Goal: Transaction & Acquisition: Purchase product/service

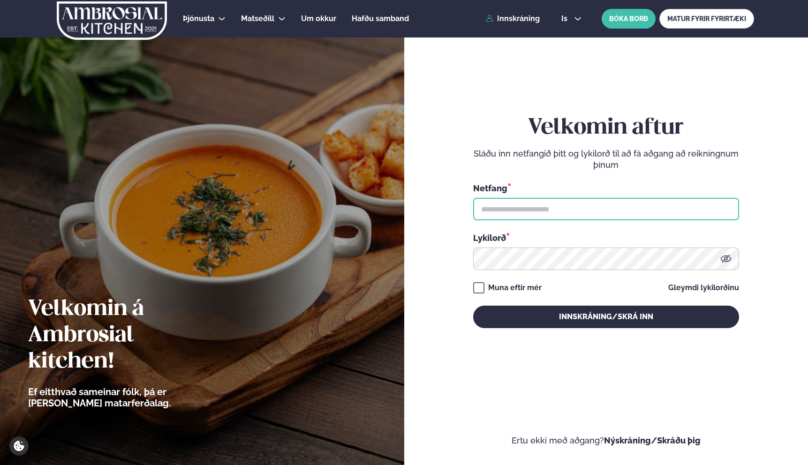
click at [533, 210] on input "text" at bounding box center [606, 209] width 266 height 23
type input "**********"
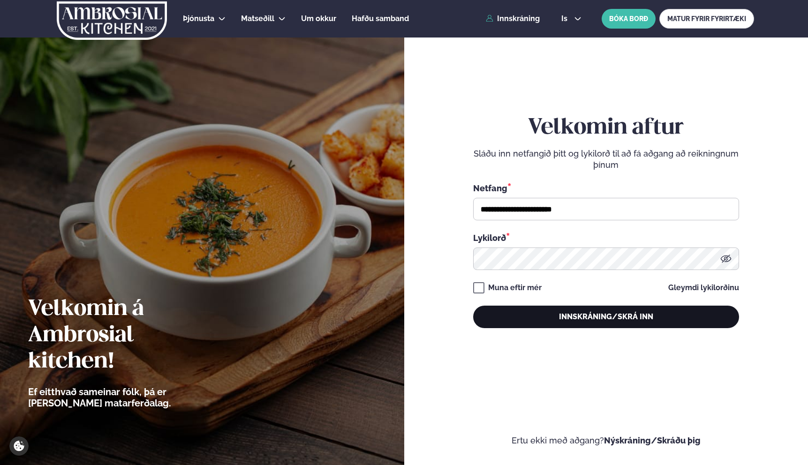
click at [520, 315] on button "Innskráning/Skrá inn" at bounding box center [606, 317] width 266 height 23
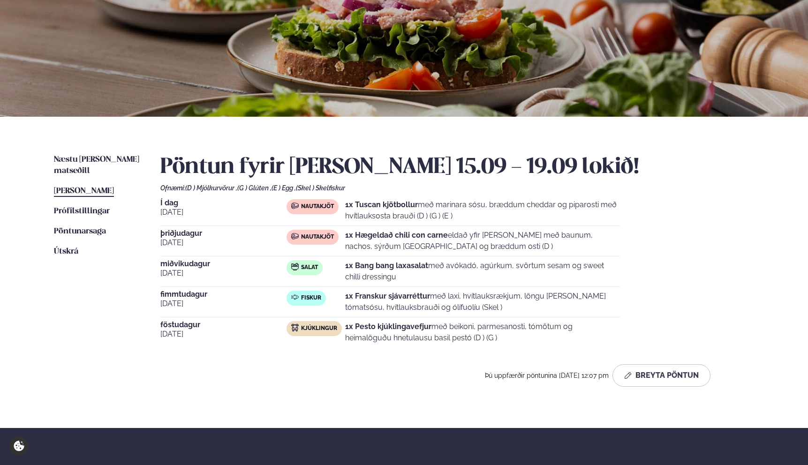
scroll to position [80, 0]
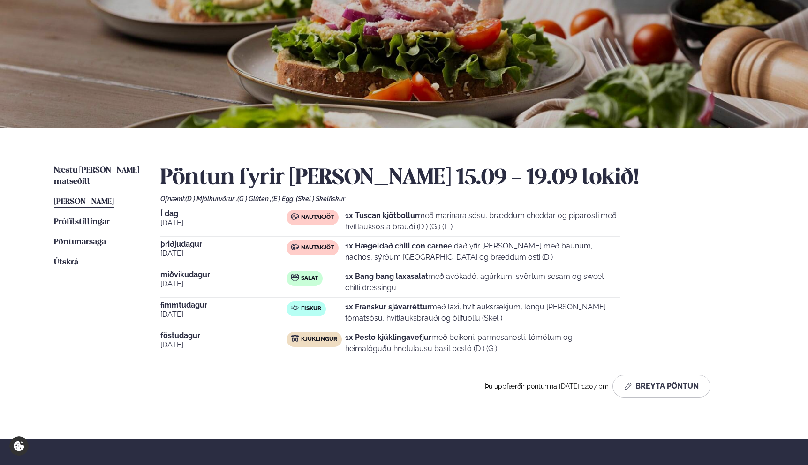
click at [363, 224] on p "1x Tuscan kjötbollur með marinara sósu, bræddum cheddar og piparosti með hvítla…" at bounding box center [482, 221] width 275 height 23
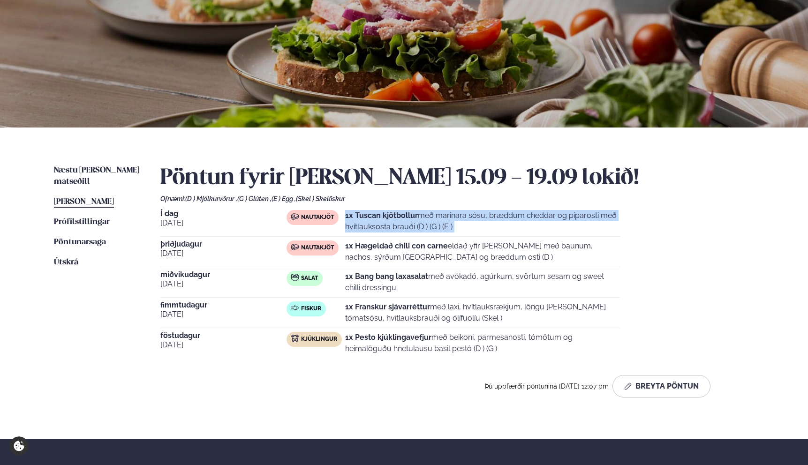
click at [363, 224] on p "1x Tuscan kjötbollur með marinara sósu, bræddum cheddar og piparosti með hvítla…" at bounding box center [482, 221] width 275 height 23
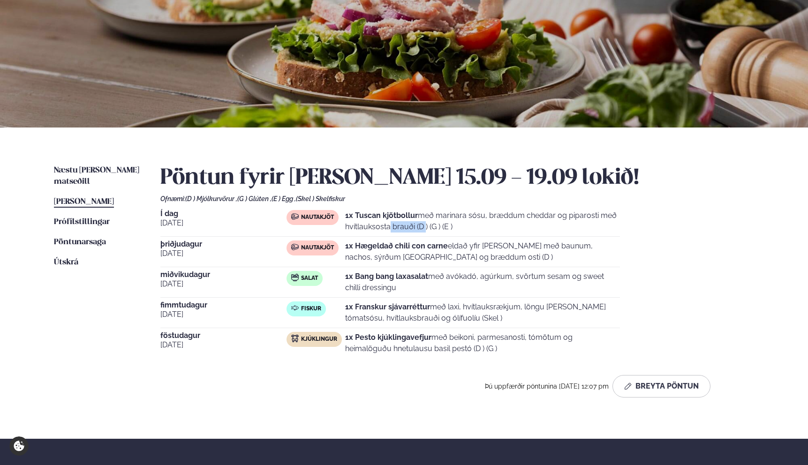
click at [363, 224] on p "1x Tuscan kjötbollur með marinara sósu, bræddum cheddar og piparosti með hvítla…" at bounding box center [482, 221] width 275 height 23
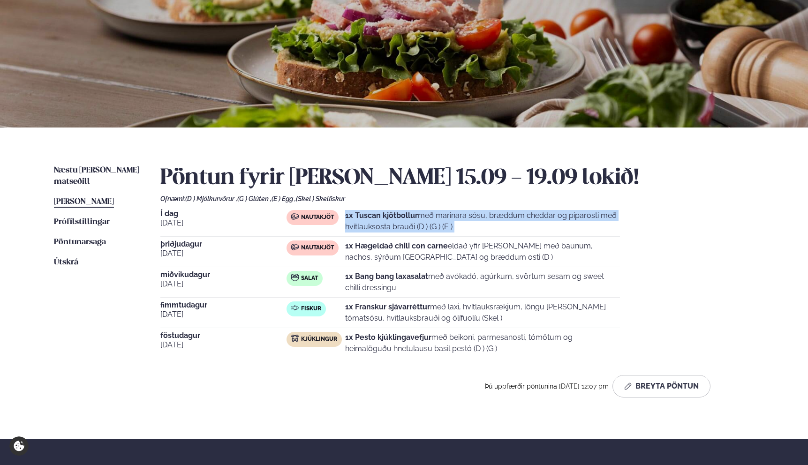
click at [363, 224] on p "1x Tuscan kjötbollur með marinara sósu, bræddum cheddar og piparosti með hvítla…" at bounding box center [482, 221] width 275 height 23
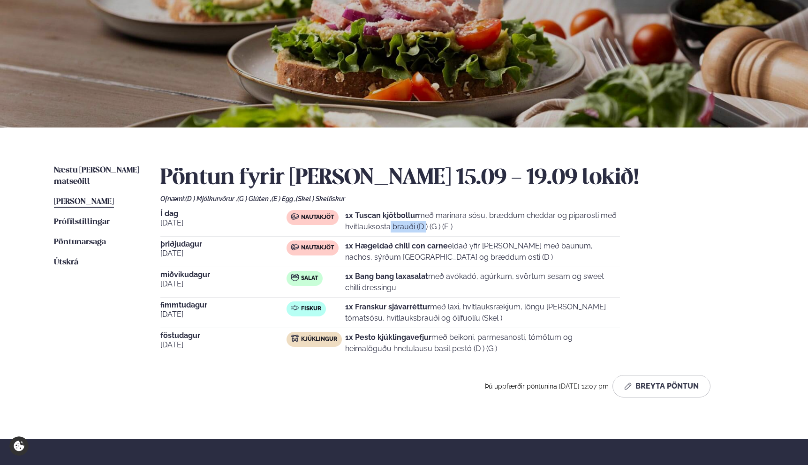
click at [363, 224] on p "1x Tuscan kjötbollur með marinara sósu, bræddum cheddar og piparosti með hvítla…" at bounding box center [482, 221] width 275 height 23
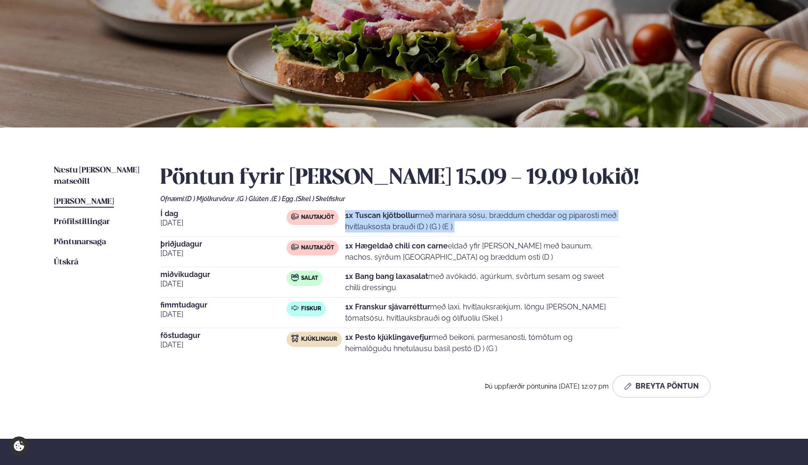
click at [363, 224] on p "1x Tuscan kjötbollur með marinara sósu, bræddum cheddar og piparosti með hvítla…" at bounding box center [482, 221] width 275 height 23
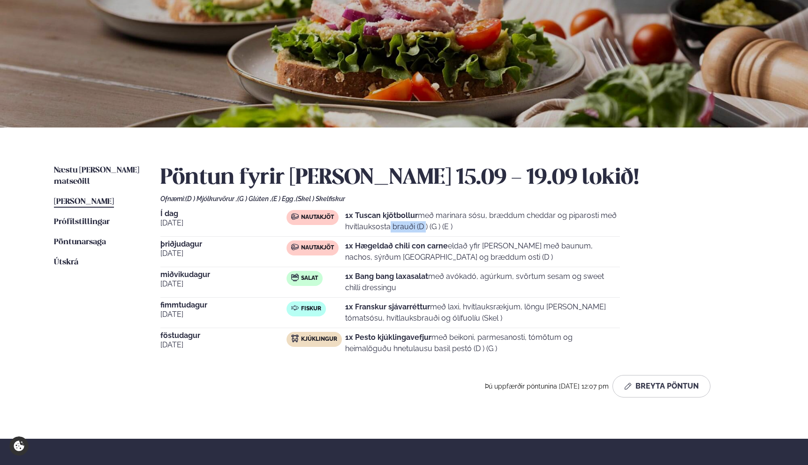
click at [363, 224] on p "1x Tuscan kjötbollur með marinara sósu, bræddum cheddar og piparosti með hvítla…" at bounding box center [482, 221] width 275 height 23
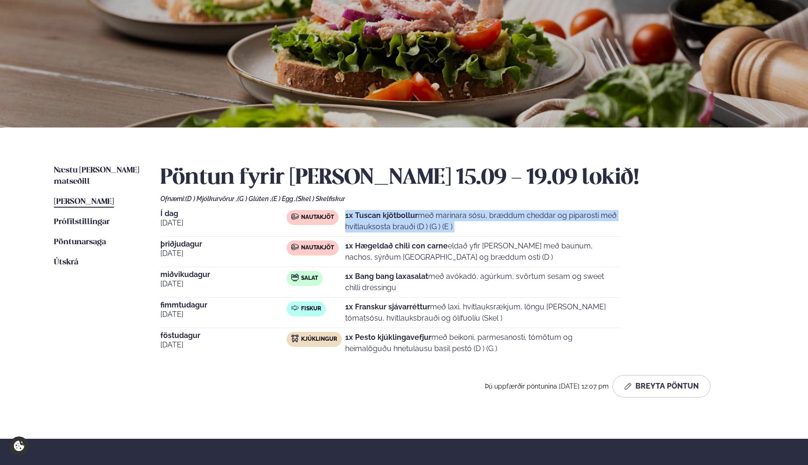
click at [363, 224] on p "1x Tuscan kjötbollur með marinara sósu, bræddum cheddar og piparosti með hvítla…" at bounding box center [482, 221] width 275 height 23
